Goal: Find contact information: Find contact information

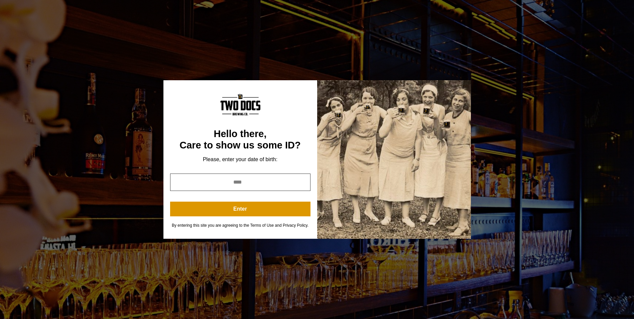
click at [237, 184] on input "year" at bounding box center [240, 182] width 140 height 17
type input "****"
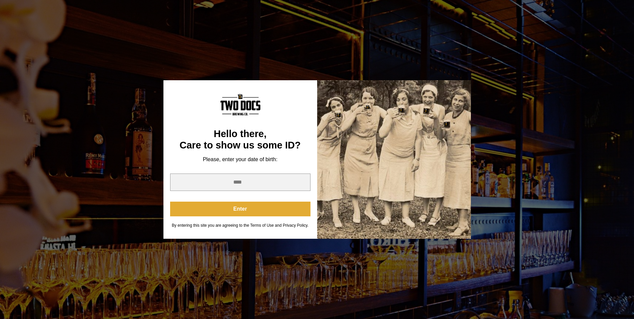
click at [239, 208] on button "Enter" at bounding box center [240, 209] width 140 height 15
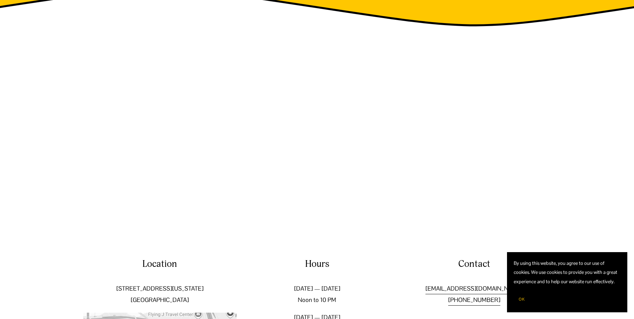
scroll to position [1132, 0]
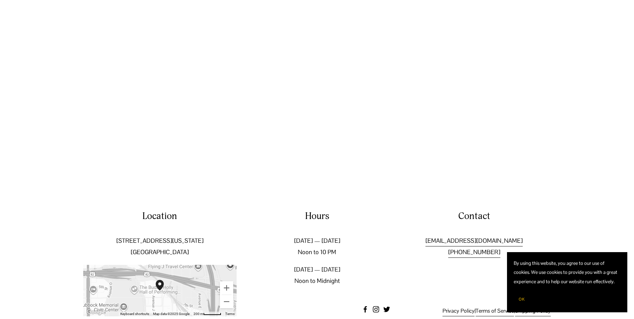
click at [541, 235] on p "[EMAIL_ADDRESS][DOMAIN_NAME] [PHONE_NUMBER]" at bounding box center [474, 246] width 153 height 23
click at [505, 235] on link "[EMAIL_ADDRESS][DOMAIN_NAME]" at bounding box center [474, 240] width 97 height 11
click at [522, 235] on p "[EMAIL_ADDRESS][DOMAIN_NAME] [PHONE_NUMBER]" at bounding box center [474, 246] width 153 height 23
drag, startPoint x: 522, startPoint y: 226, endPoint x: 426, endPoint y: 223, distance: 96.0
click at [426, 235] on p "[EMAIL_ADDRESS][DOMAIN_NAME] [PHONE_NUMBER]" at bounding box center [474, 246] width 153 height 23
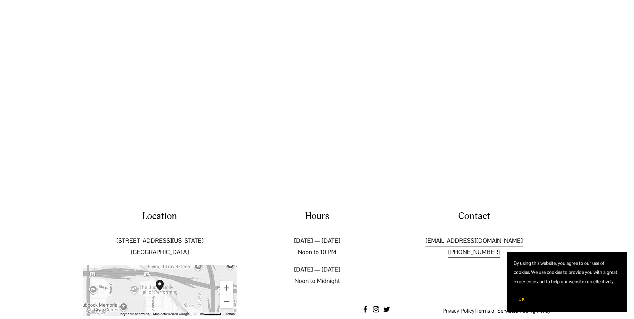
drag, startPoint x: 426, startPoint y: 223, endPoint x: 452, endPoint y: 220, distance: 26.6
copy link "[EMAIL_ADDRESS][DOMAIN_NAME]"
